Goal: Transaction & Acquisition: Purchase product/service

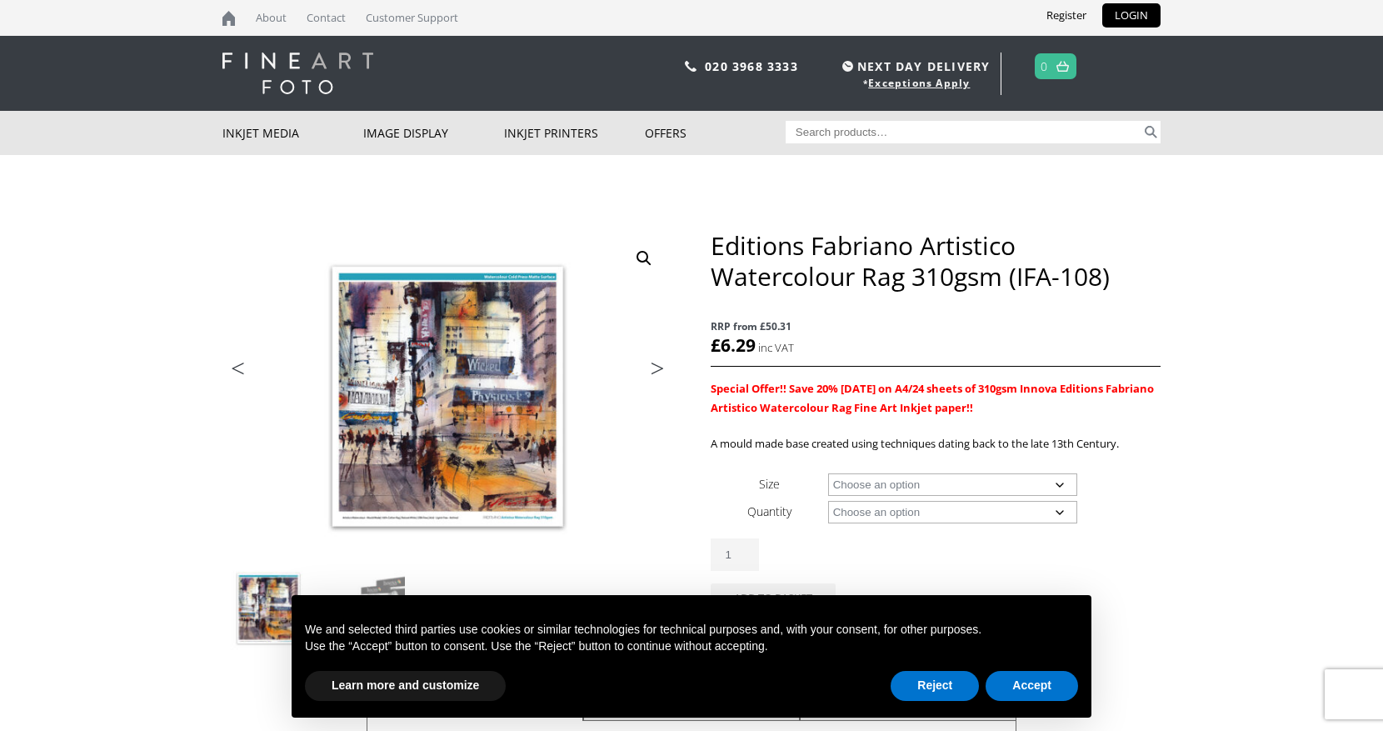
click at [1058, 485] on select "Choose an option A4 Sheet A3 Sheet A3+ Sheet A2 Sheet 17" Wide Roll 24" Wide Ro…" at bounding box center [953, 484] width 250 height 22
click at [828, 473] on select "Choose an option A4 Sheet A3 Sheet A3+ Sheet A2 Sheet 17" Wide Roll 24" Wide Ro…" at bounding box center [953, 484] width 250 height 22
select select "a4-sheet"
click at [1056, 507] on select "Choose an option 25 Sheets 5 Sheet Test Pack" at bounding box center [953, 512] width 250 height 22
select select "25-sheets"
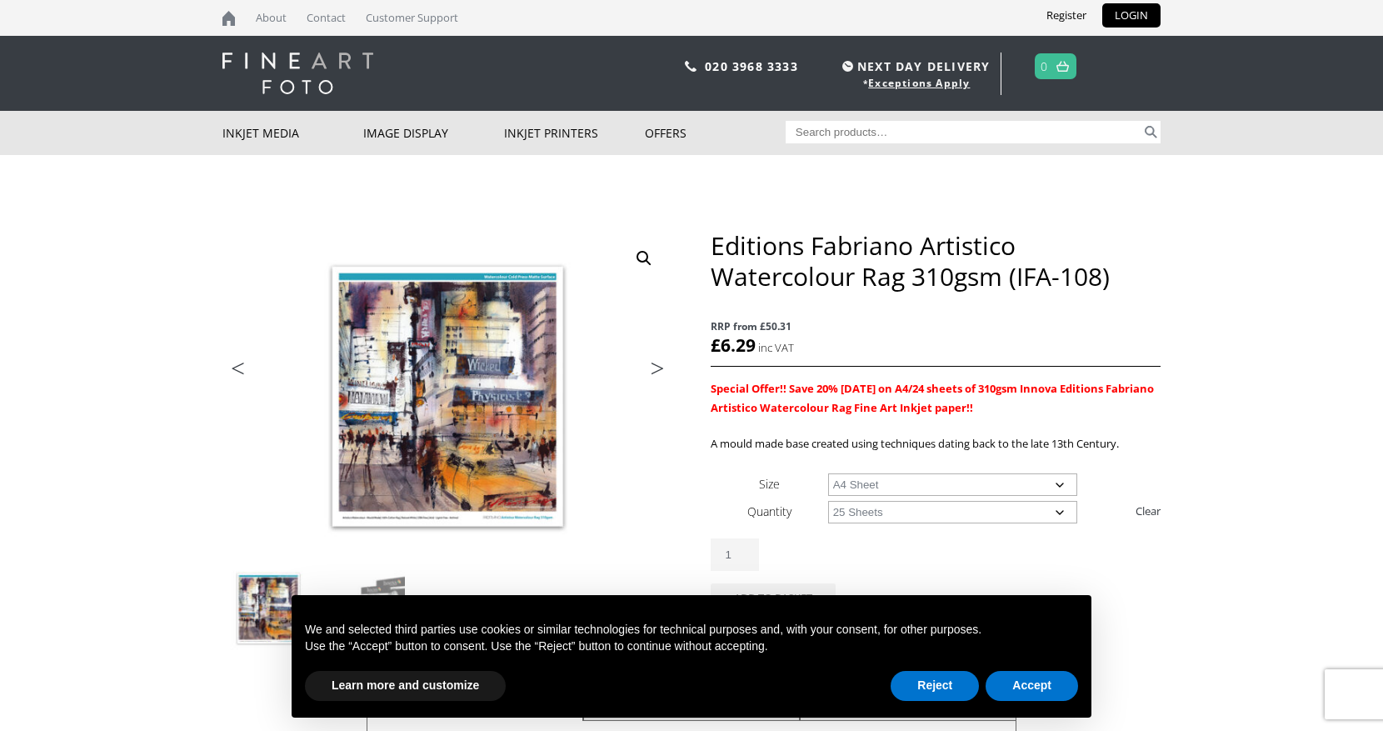
click at [828, 501] on select "Choose an option 25 Sheets 5 Sheet Test Pack" at bounding box center [953, 512] width 250 height 22
select select "a4-sheet"
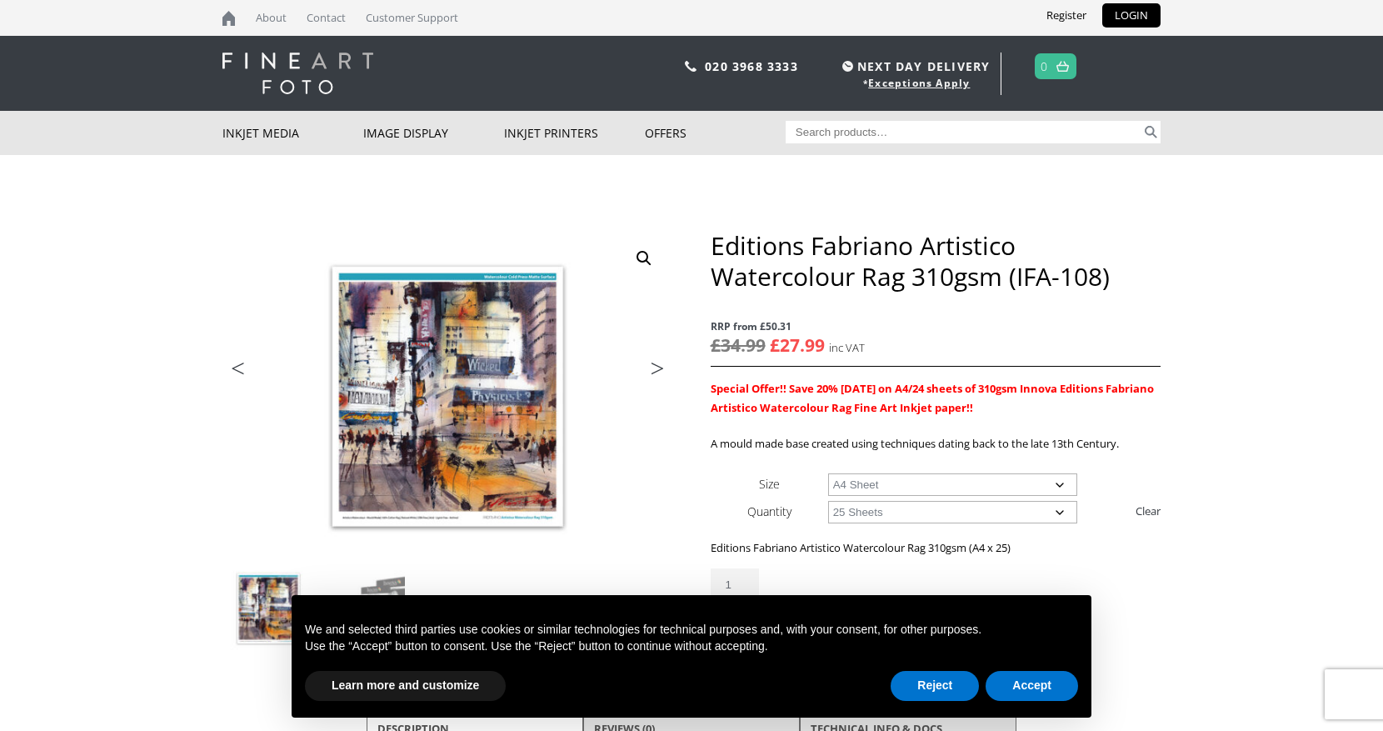
click at [1064, 508] on select "Choose an option 25 Sheets 5 Sheet Test Pack" at bounding box center [953, 512] width 250 height 22
select select "5-sheet-test-pack"
click at [828, 501] on select "Choose an option 25 Sheets 5 Sheet Test Pack" at bounding box center [953, 512] width 250 height 22
